Goal: Task Accomplishment & Management: Manage account settings

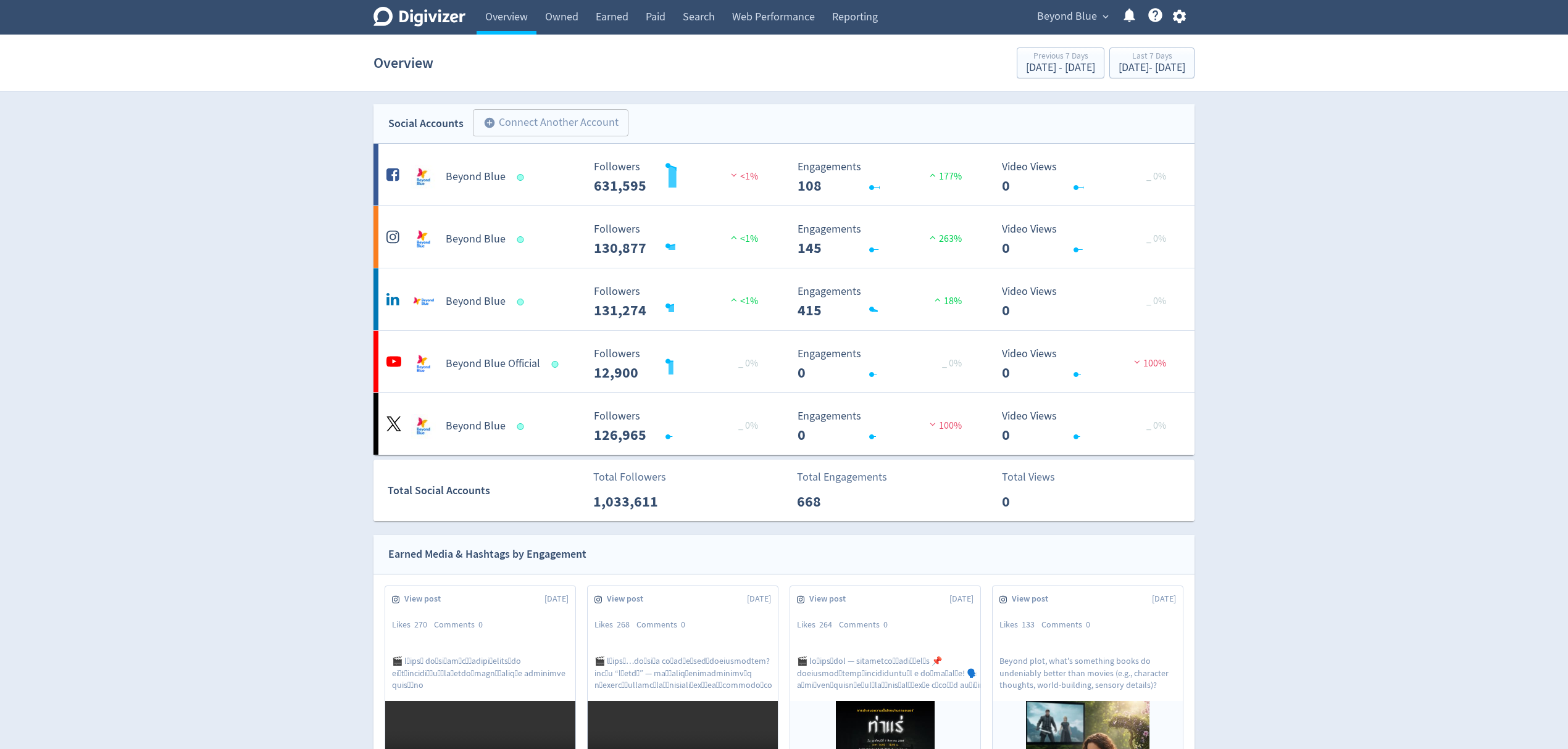
click at [1181, 17] on icon "button" at bounding box center [1179, 16] width 17 height 17
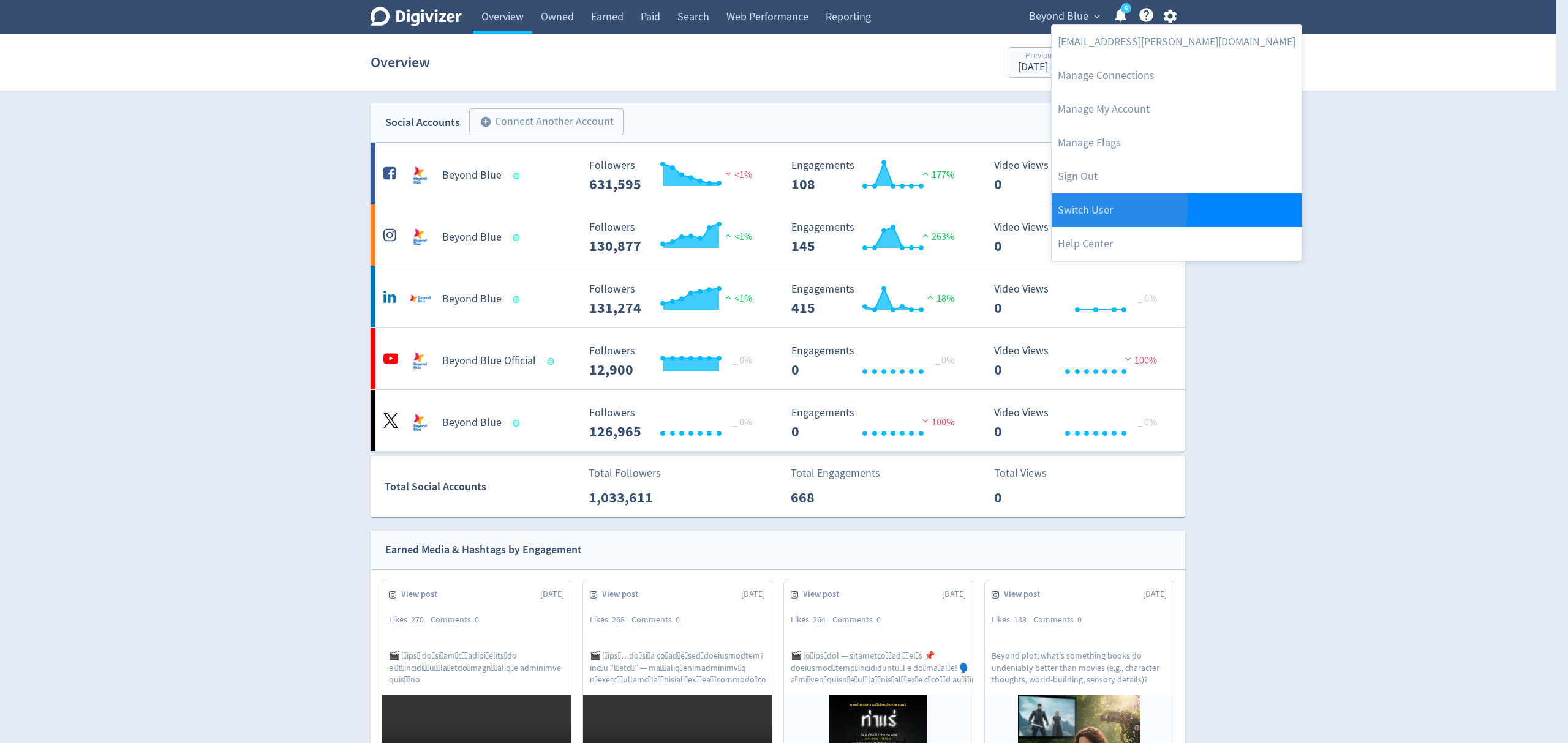
click at [1095, 205] on link "Switch User" at bounding box center [1176, 210] width 250 height 34
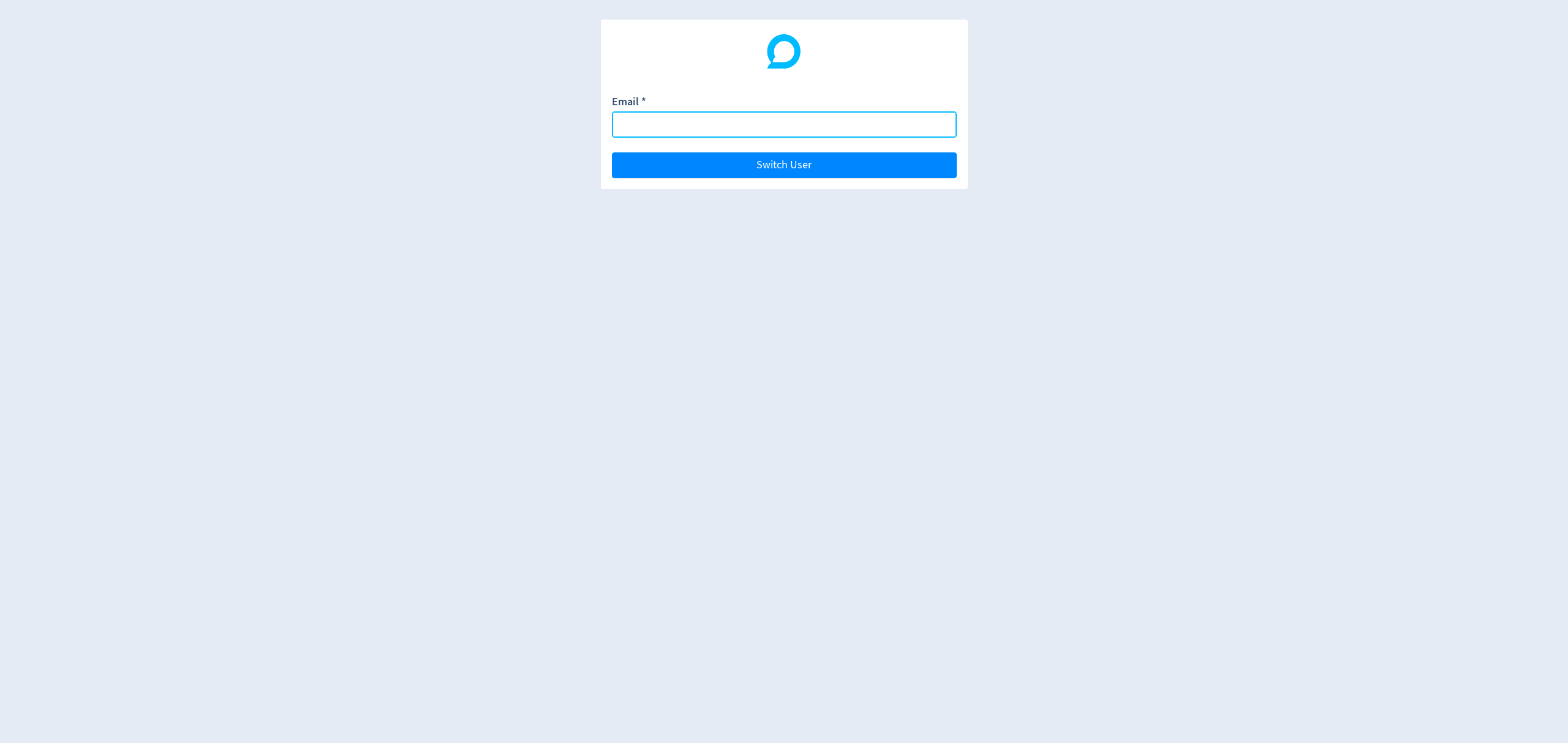
click at [784, 133] on input "Email *" at bounding box center [784, 125] width 345 height 27
paste input "[PERSON_NAME][EMAIL_ADDRESS][DOMAIN_NAME]"
type input "[PERSON_NAME][EMAIL_ADDRESS][DOMAIN_NAME]"
click at [612, 152] on button "Switch User" at bounding box center [784, 165] width 345 height 26
